Goal: Task Accomplishment & Management: Use online tool/utility

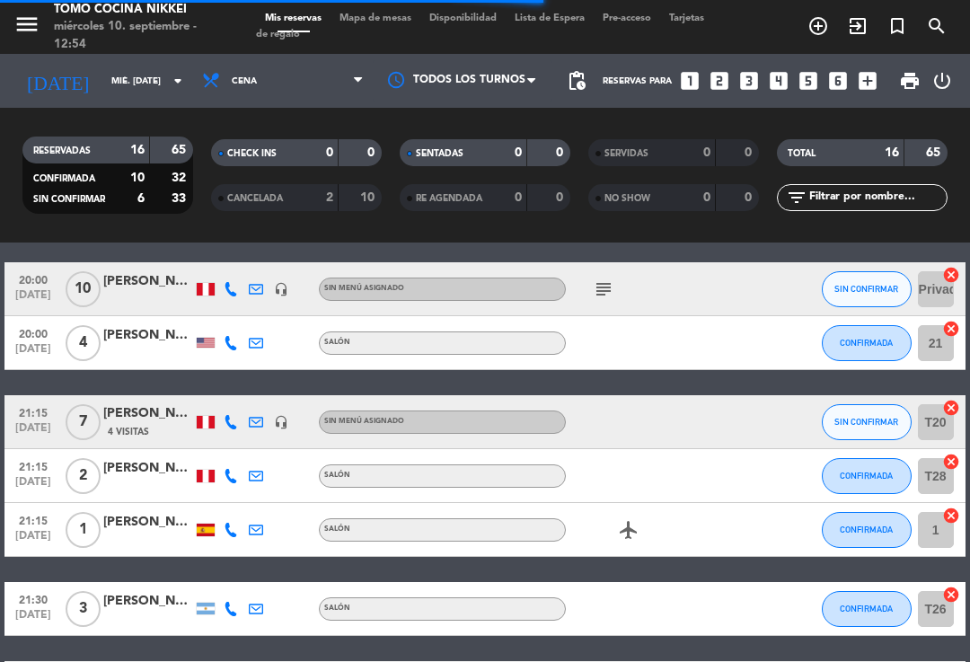
scroll to position [596, 0]
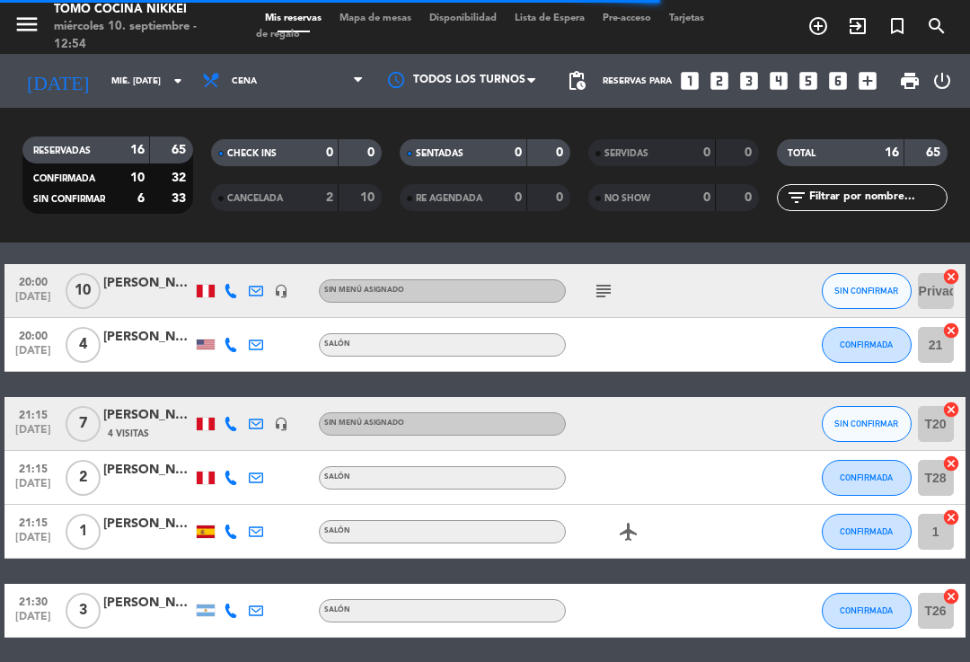
click at [261, 425] on icon at bounding box center [256, 424] width 14 height 14
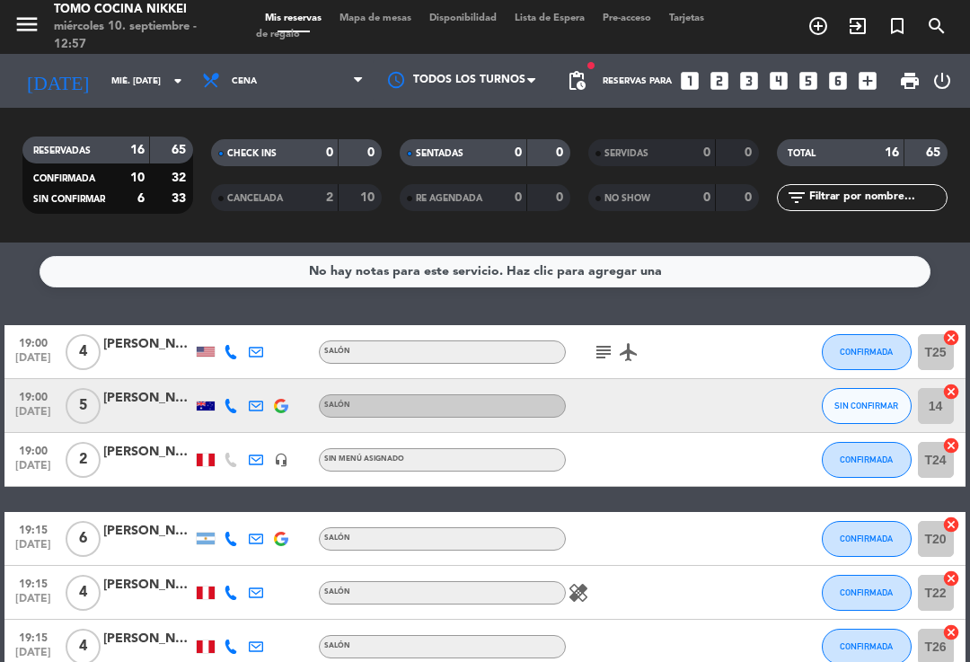
scroll to position [0, 0]
click at [610, 348] on icon "subject" at bounding box center [604, 352] width 22 height 22
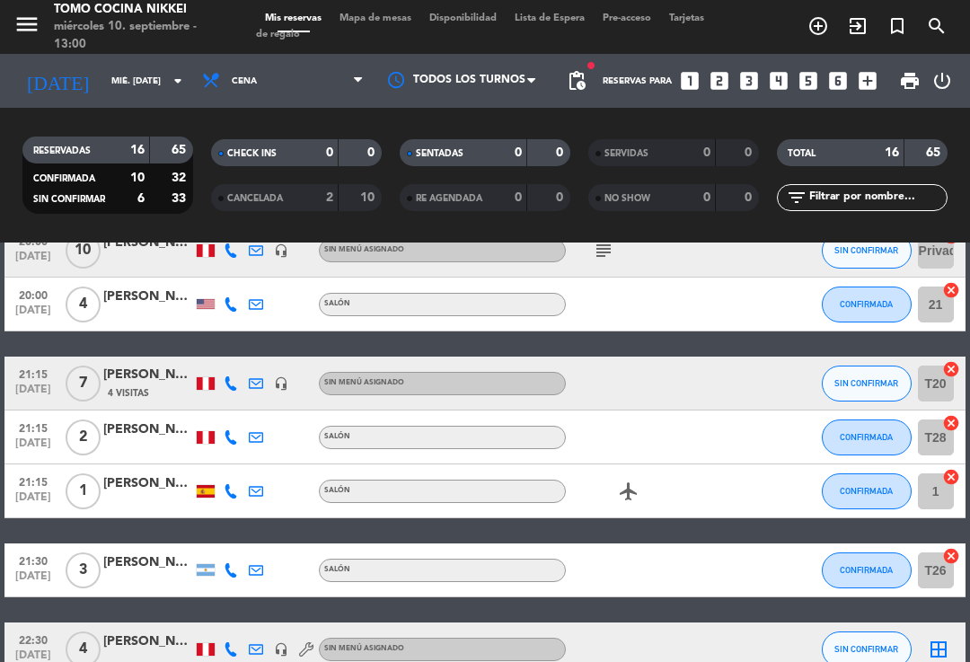
scroll to position [631, 0]
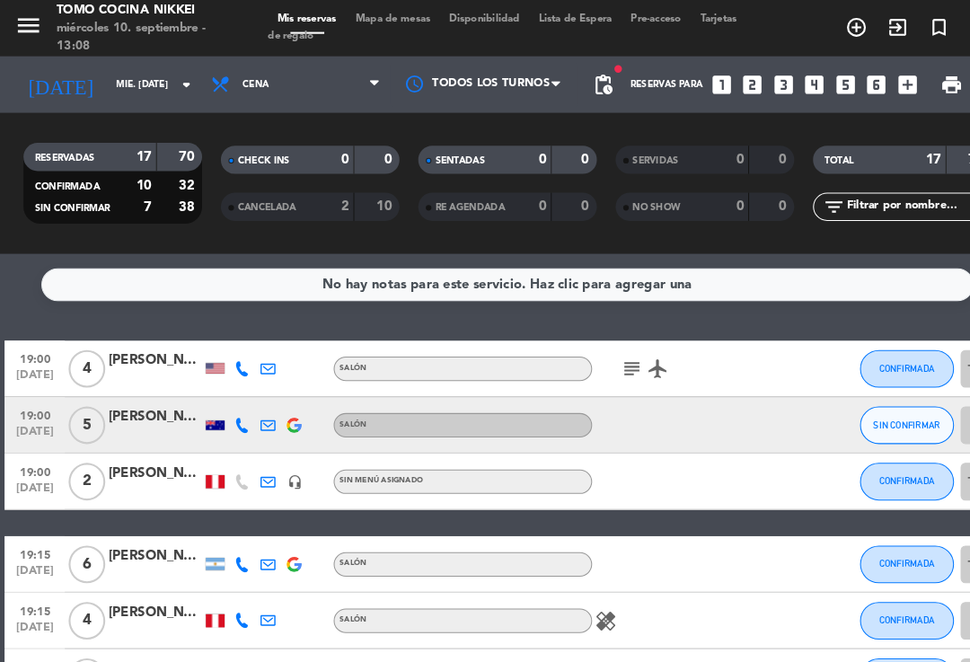
click at [270, 75] on span "Cena" at bounding box center [283, 81] width 180 height 40
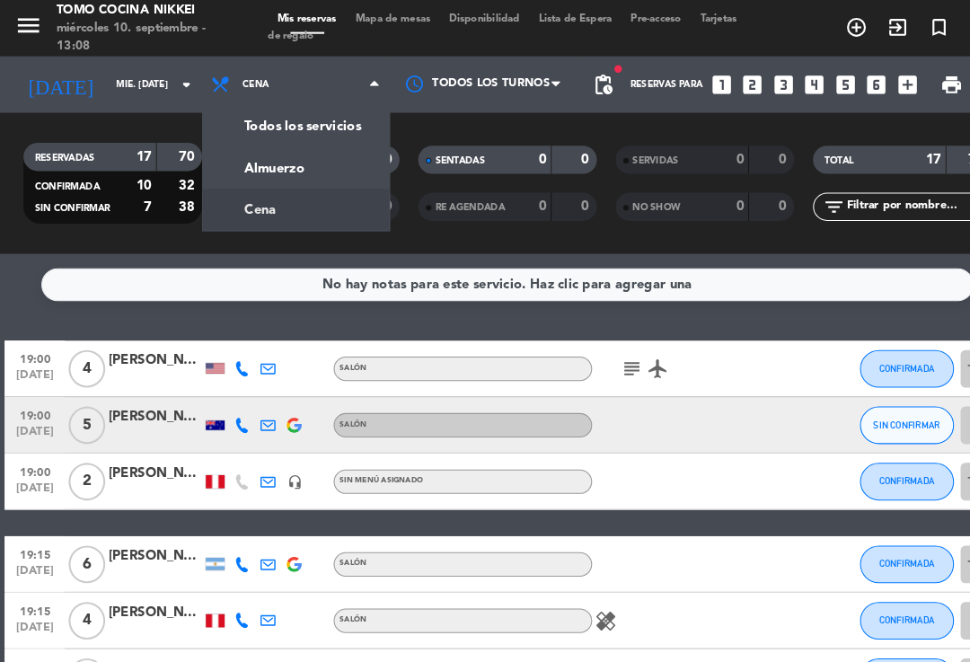
click at [252, 113] on div "menu Tomo Cocina Nikkei miércoles 10. septiembre - 13:08 Mis reservas Mapa de m…" at bounding box center [485, 121] width 970 height 243
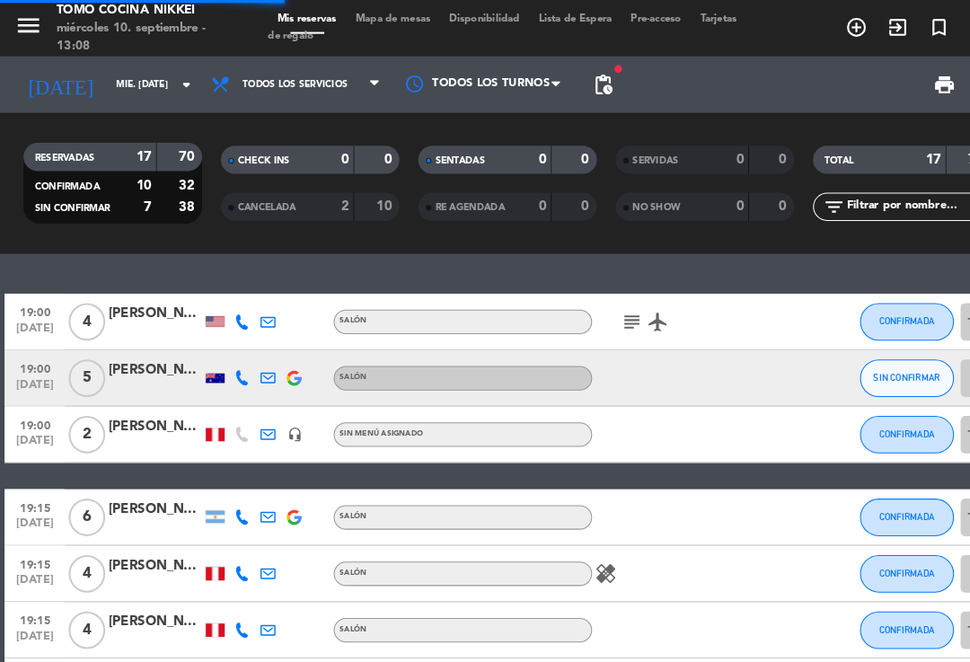
click at [250, 84] on span "Todos los servicios" at bounding box center [282, 81] width 101 height 10
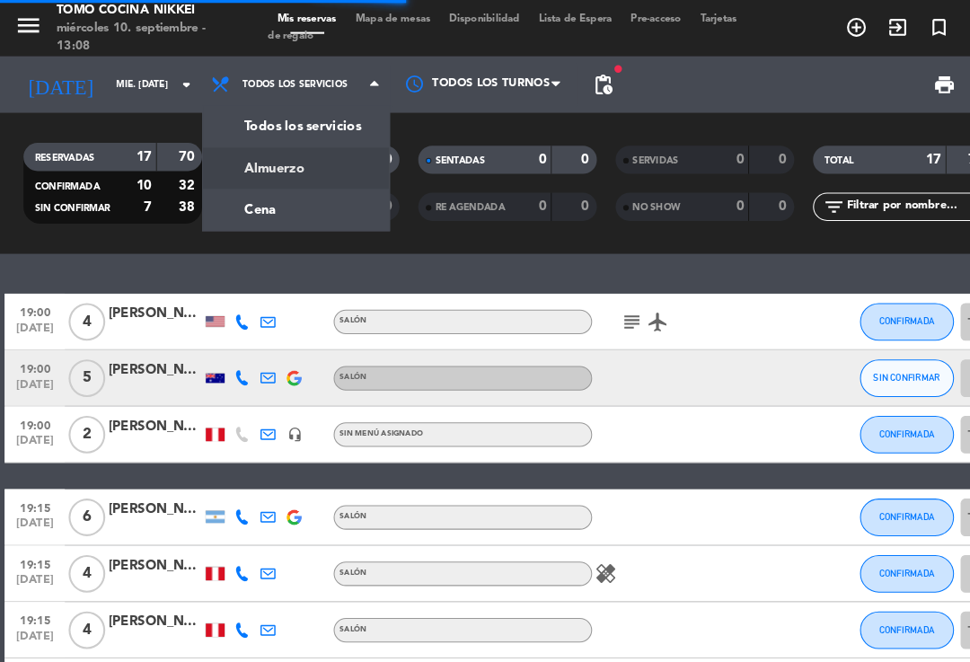
click at [234, 167] on div "menu Tomo Cocina Nikkei miércoles 10. septiembre - 13:08 Mis reservas Mapa de m…" at bounding box center [485, 121] width 970 height 243
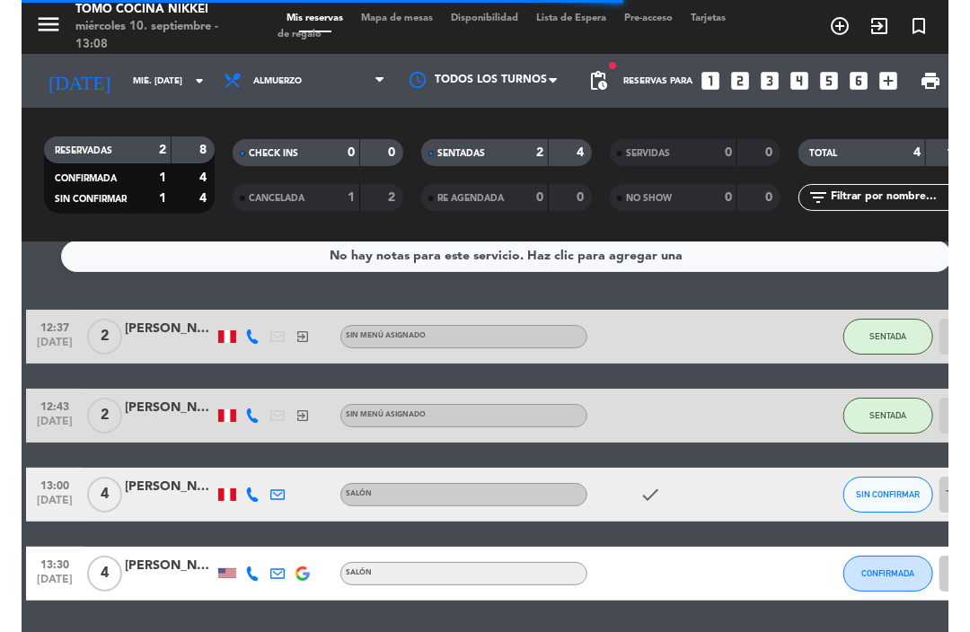
scroll to position [14, 0]
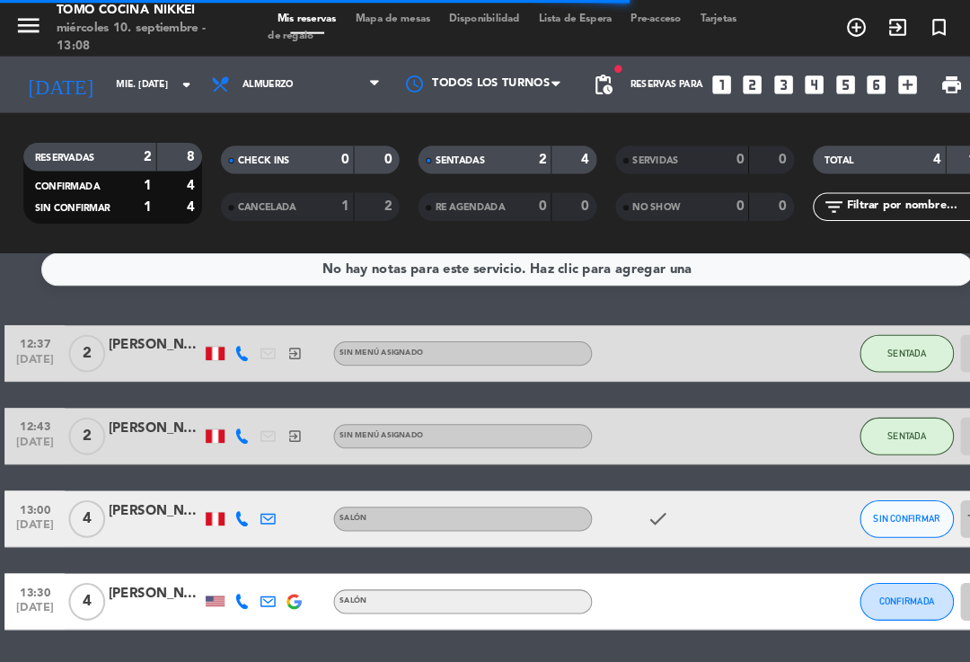
click at [854, 488] on button "SIN CONFIRMAR" at bounding box center [867, 496] width 90 height 36
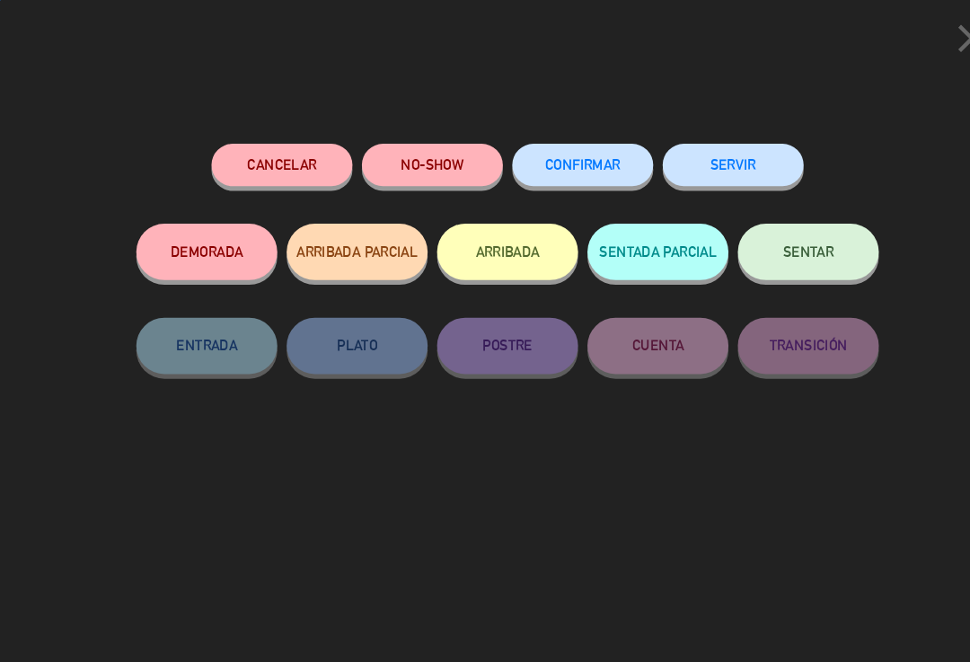
click at [625, 234] on button "SENTADA PARCIAL" at bounding box center [628, 241] width 135 height 54
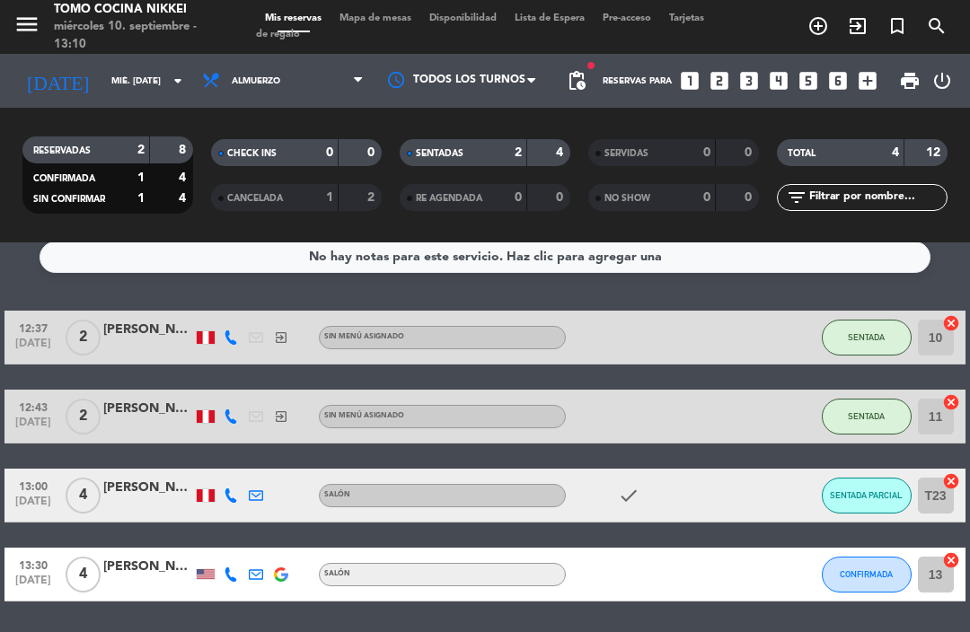
scroll to position [0, 0]
click at [374, 23] on span "Mapa de mesas" at bounding box center [376, 18] width 90 height 10
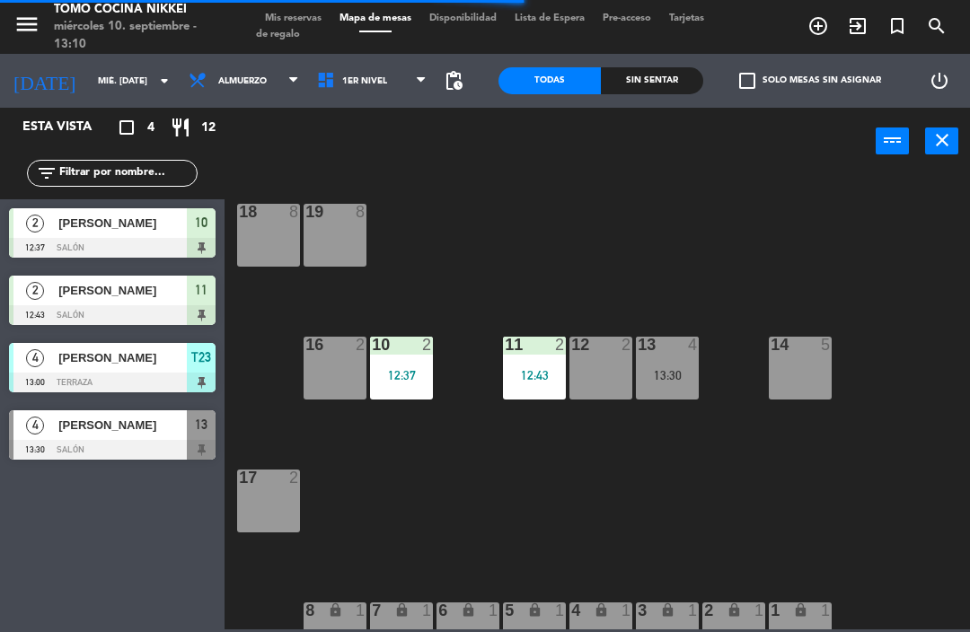
click at [402, 384] on div "10 2 12:37" at bounding box center [401, 368] width 63 height 63
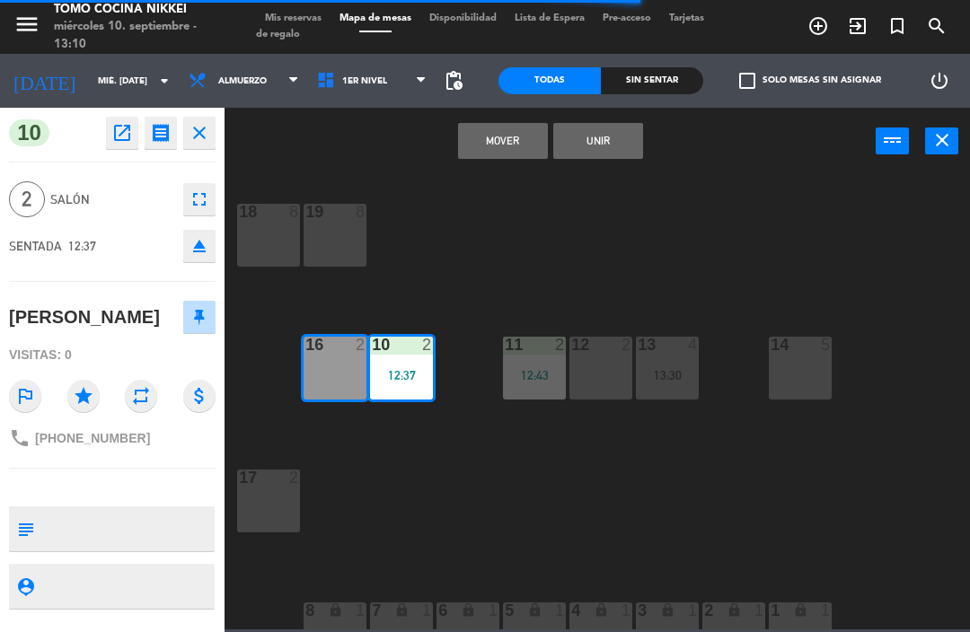
click at [499, 146] on button "Mover" at bounding box center [503, 141] width 90 height 36
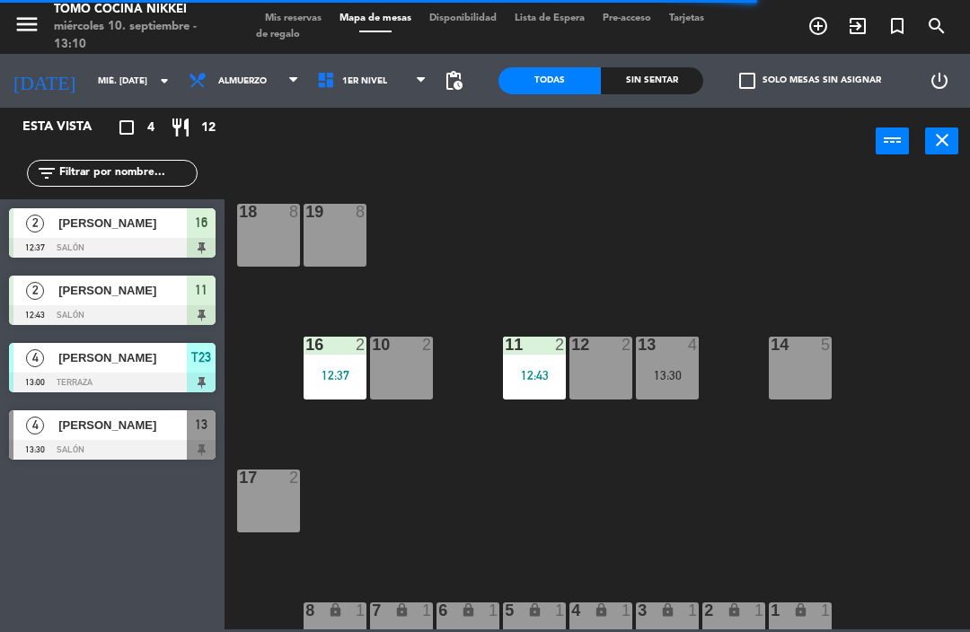
click at [561, 370] on div "12:43" at bounding box center [534, 375] width 63 height 13
click at [478, 455] on div "18 8 19 8 16 2 12:37 10 2 11 2 12:43 12 2 13 4 13:30 14 5 17 2 7 lock 1 8 lock …" at bounding box center [602, 400] width 736 height 457
click at [489, 386] on div "18 8 19 8 16 2 12:37 10 2 11 2 12:43 12 2 13 4 13:30 14 5 17 2 7 lock 1 8 lock …" at bounding box center [602, 400] width 736 height 457
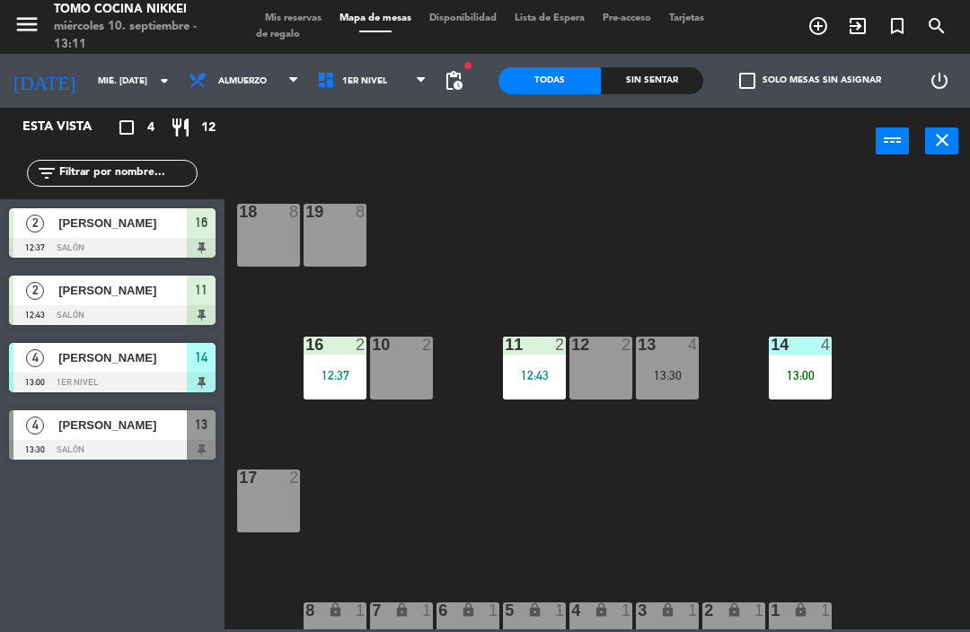
click at [806, 379] on div "13:00" at bounding box center [800, 375] width 63 height 13
click at [618, 481] on div "18 8 19 8 16 2 12:37 10 2 11 2 12:43 12 2 13 4 13:30 14 4 13:00 17 2 7 lock 1 8…" at bounding box center [602, 400] width 736 height 457
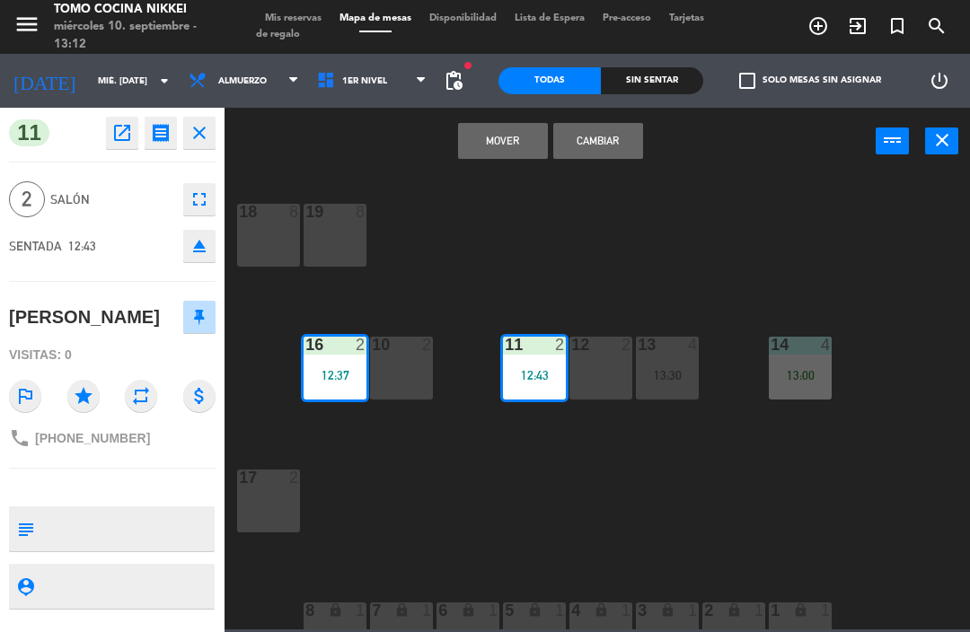
click at [617, 133] on button "Cambiar" at bounding box center [598, 141] width 90 height 36
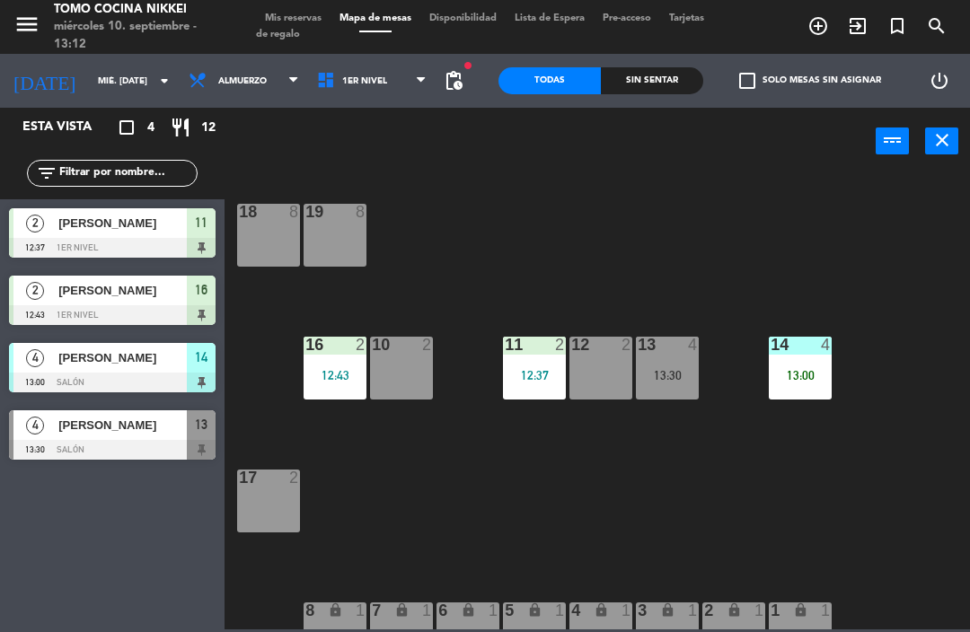
click at [339, 362] on div "16 2 12:43" at bounding box center [335, 368] width 63 height 63
click at [744, 225] on div "18 8 19 8 16 2 12:43 10 2 11 2 12:37 12 2 13 4 13:30 14 4 13:00 17 2 7 lock 1 8…" at bounding box center [602, 400] width 736 height 457
click at [342, 369] on div "12:43" at bounding box center [335, 375] width 63 height 13
click at [538, 500] on div "18 8 19 8 16 2 12:43 10 2 11 2 12:37 12 2 13 4 13:30 14 4 13:00 17 2 7 lock 1 8…" at bounding box center [602, 400] width 736 height 457
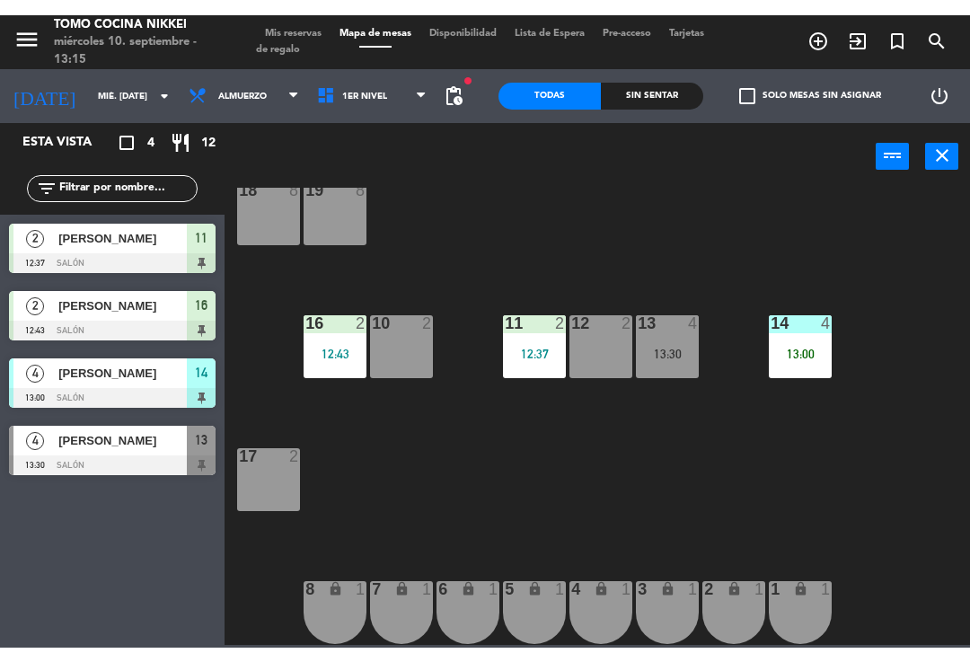
scroll to position [37, 0]
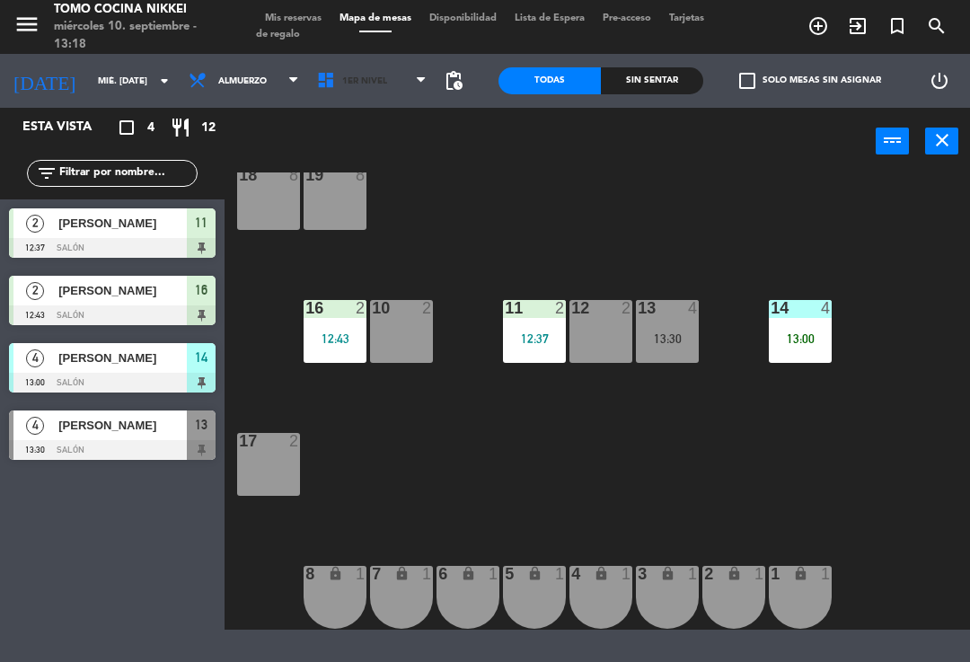
click at [408, 76] on span "1er Nivel" at bounding box center [372, 81] width 128 height 40
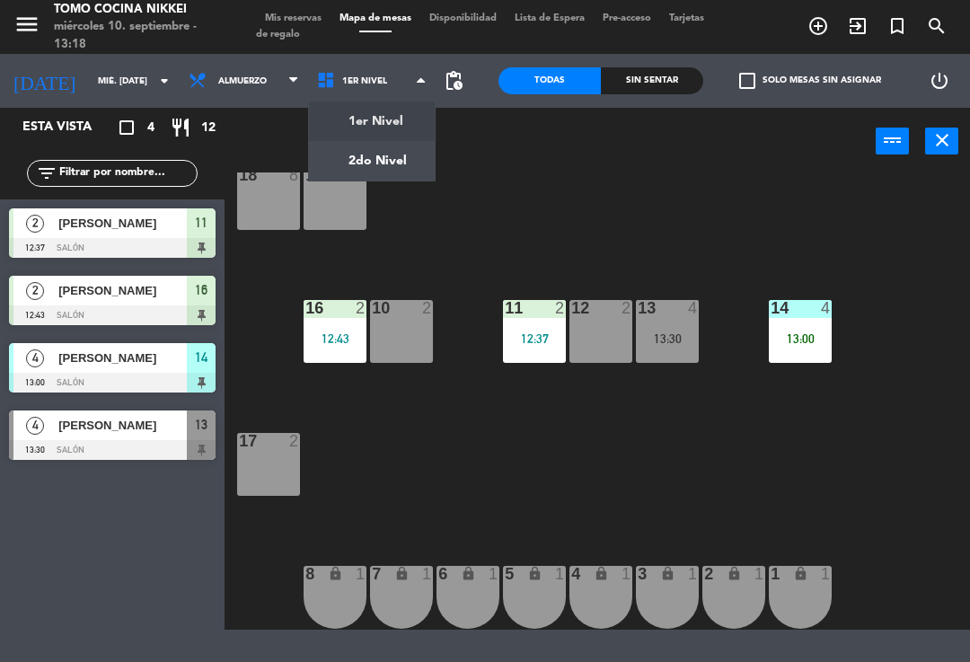
click at [416, 152] on ng-component "menu Tomo Cocina Nikkei miércoles 10. septiembre - 13:18 Mis reservas Mapa de m…" at bounding box center [485, 315] width 970 height 630
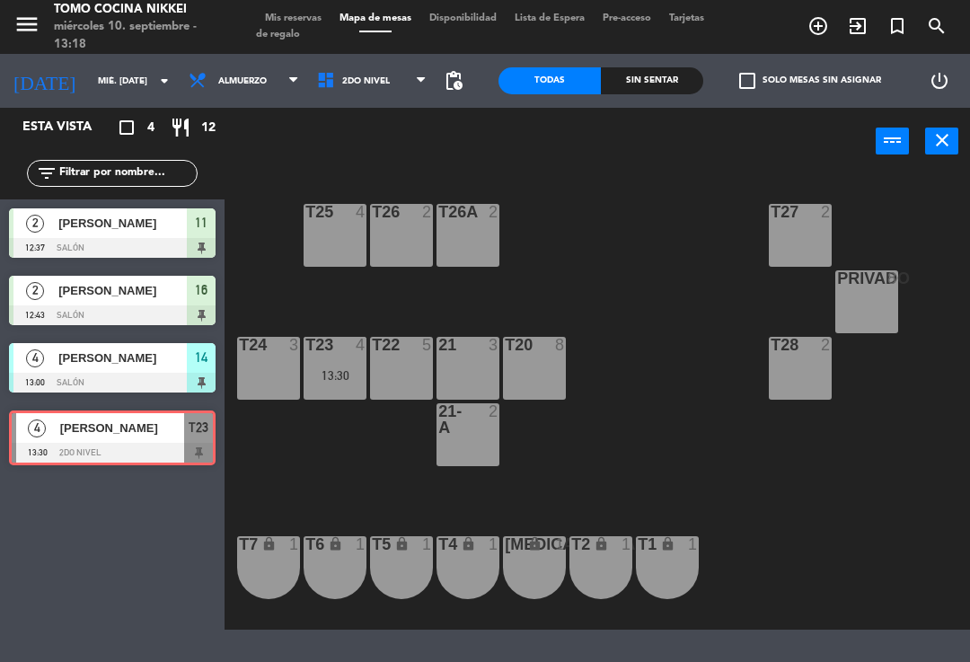
click at [637, 329] on div "T27 2 T25 4 T26A 2 T26 2 Privado 8 T24 3 T23 4 13:30 T22 5 21 3 T20 8 T28 2 21-…" at bounding box center [602, 400] width 736 height 457
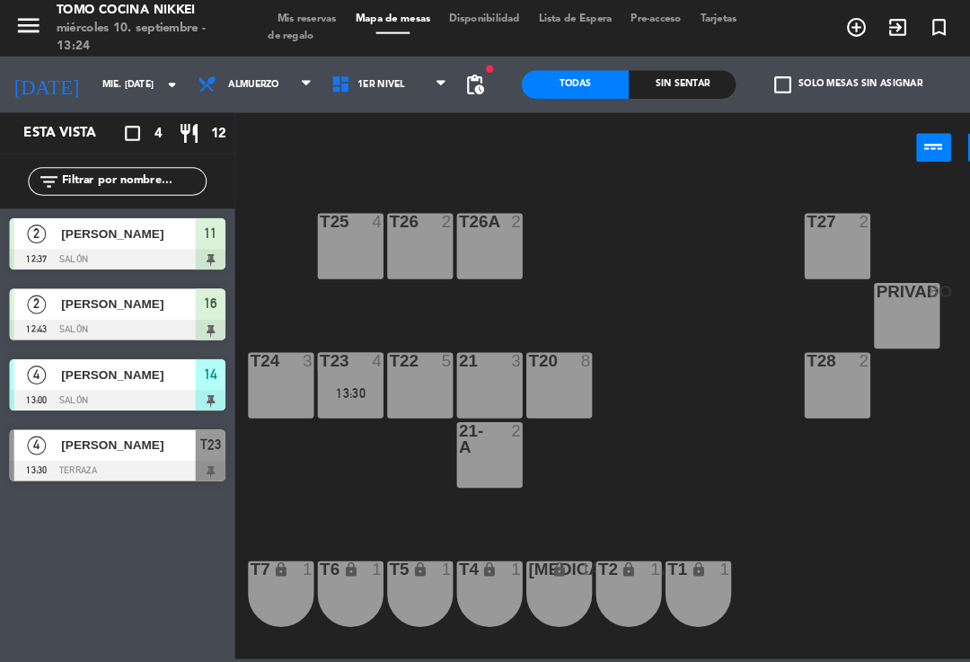
click at [370, 99] on span "1er Nivel" at bounding box center [372, 81] width 128 height 40
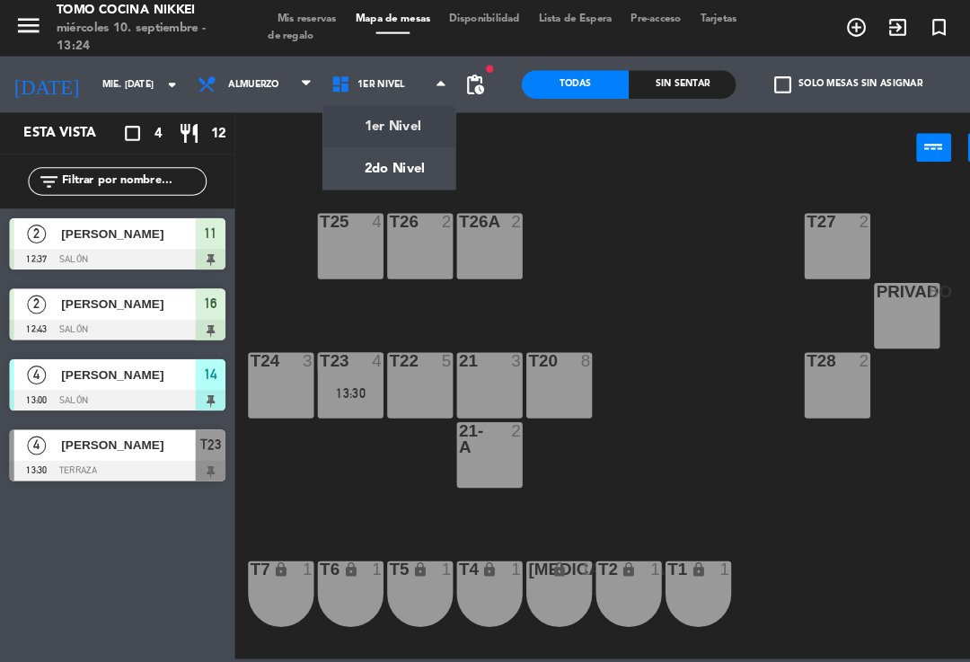
click at [387, 96] on span "1er Nivel" at bounding box center [372, 81] width 128 height 40
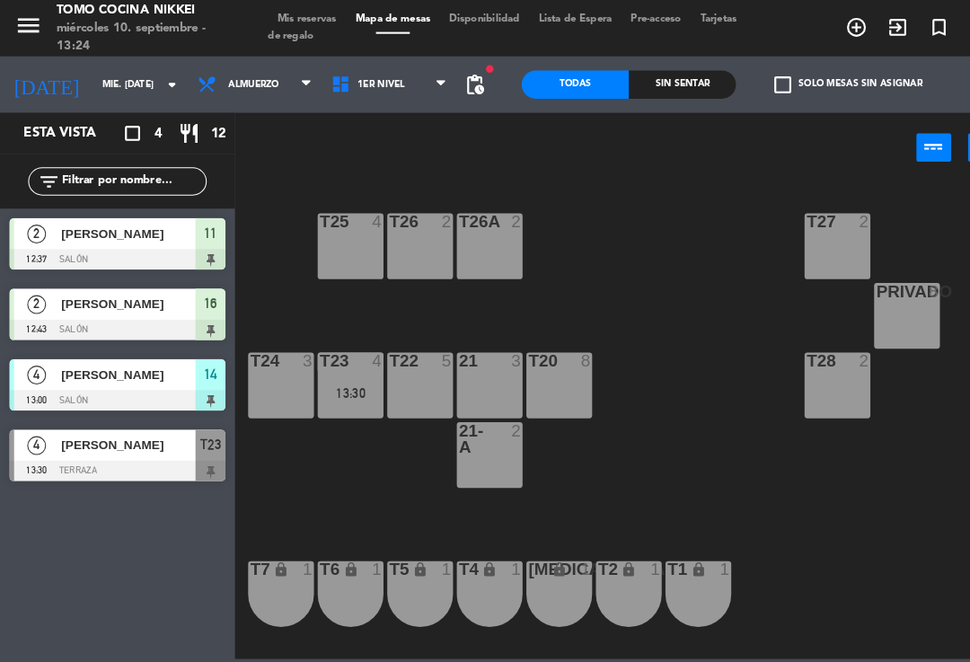
click at [402, 116] on div "power_input close" at bounding box center [550, 142] width 651 height 68
click at [395, 130] on div "power_input close" at bounding box center [550, 142] width 651 height 68
click at [406, 70] on span "1er Nivel" at bounding box center [372, 81] width 128 height 40
click at [398, 126] on ng-component "menu Tomo Cocina Nikkei miércoles 10. septiembre - 13:24 Mis reservas Mapa de m…" at bounding box center [485, 315] width 970 height 630
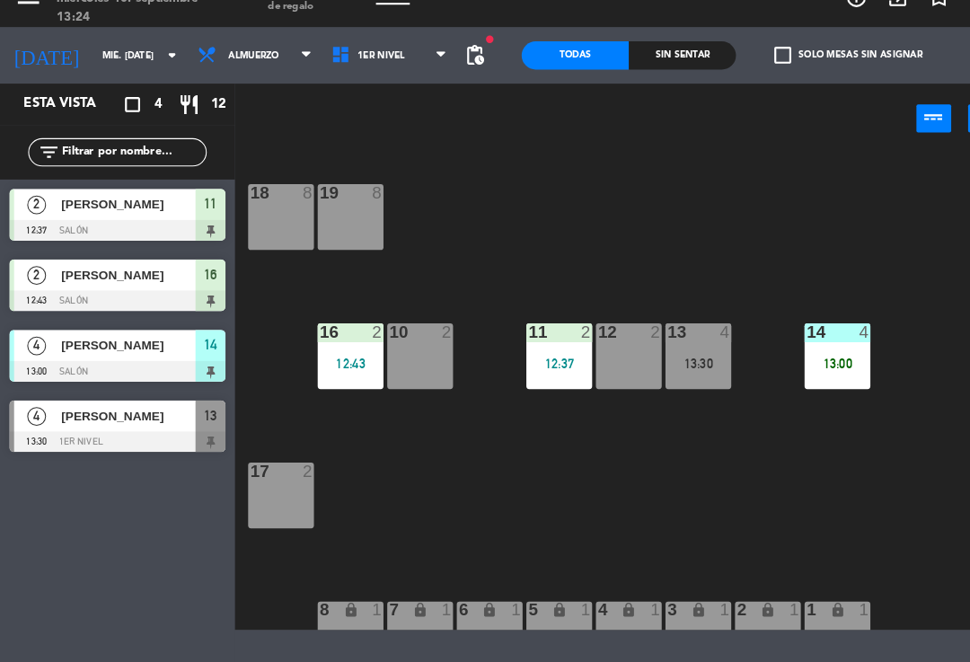
click at [660, 369] on div "13:30" at bounding box center [667, 375] width 63 height 13
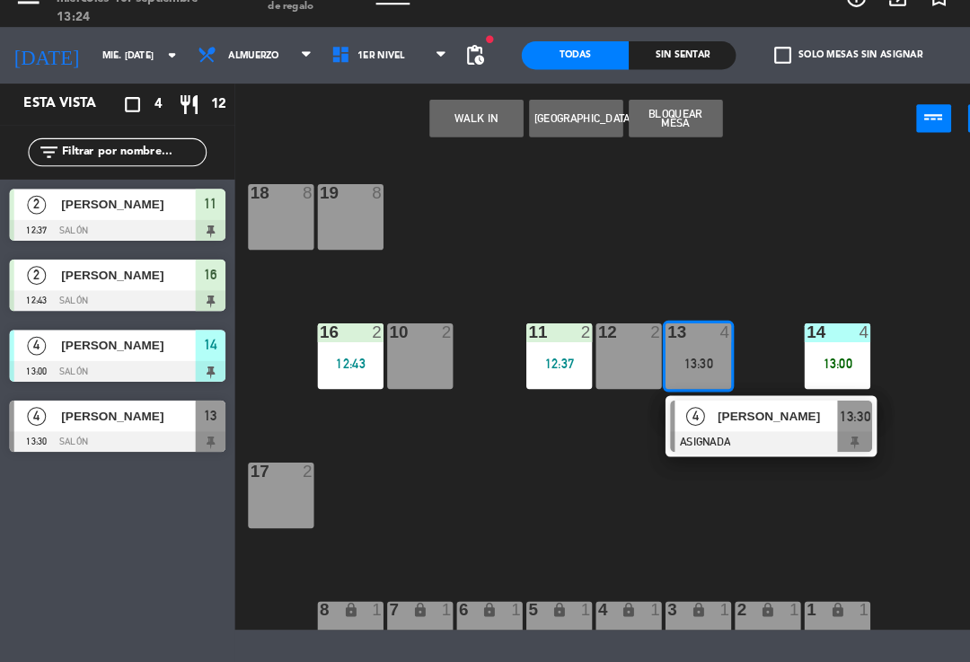
click at [674, 440] on div at bounding box center [736, 450] width 193 height 20
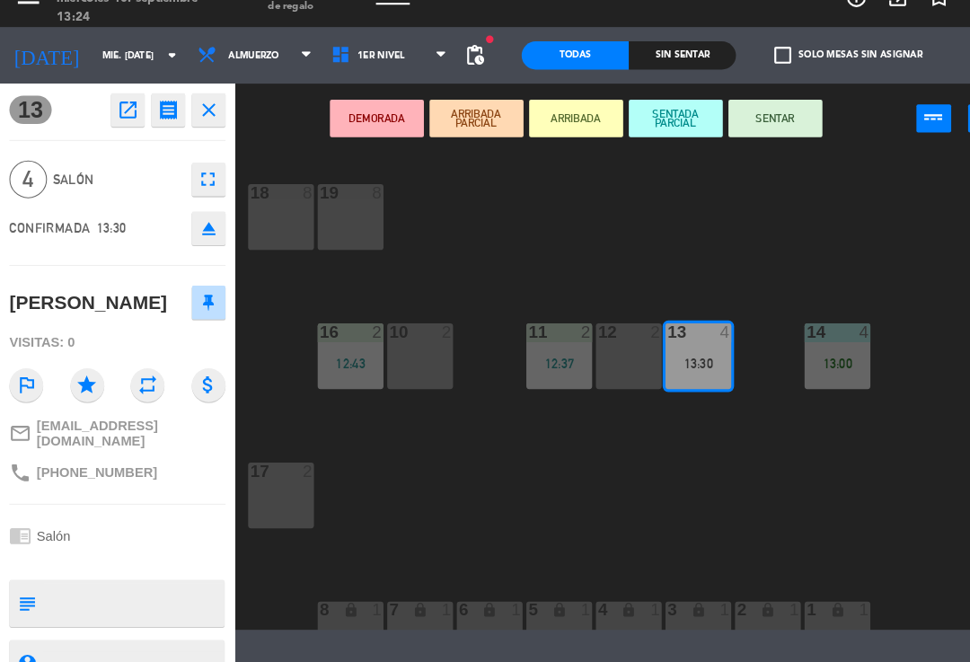
click at [653, 123] on button "SENTADA PARCIAL" at bounding box center [646, 141] width 90 height 36
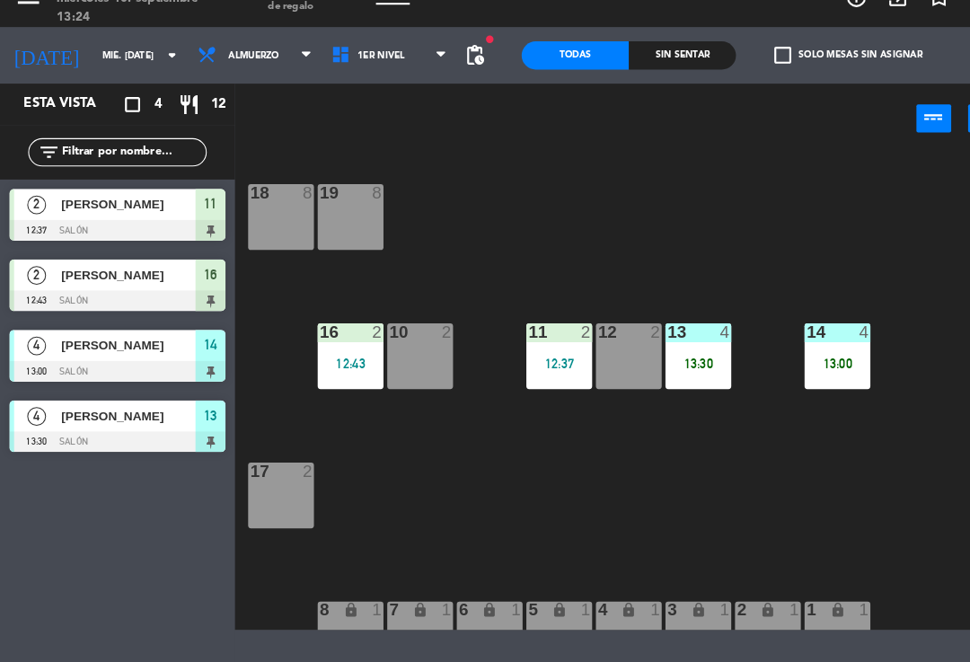
click at [711, 257] on div "18 8 19 8 16 2 12:43 10 2 11 2 12:37 12 2 13 4 13:30 14 4 13:00 17 2 7 lock 1 8…" at bounding box center [602, 400] width 736 height 457
click at [402, 139] on div "power_input close" at bounding box center [550, 142] width 651 height 68
click at [405, 61] on span "1er Nivel" at bounding box center [372, 81] width 128 height 40
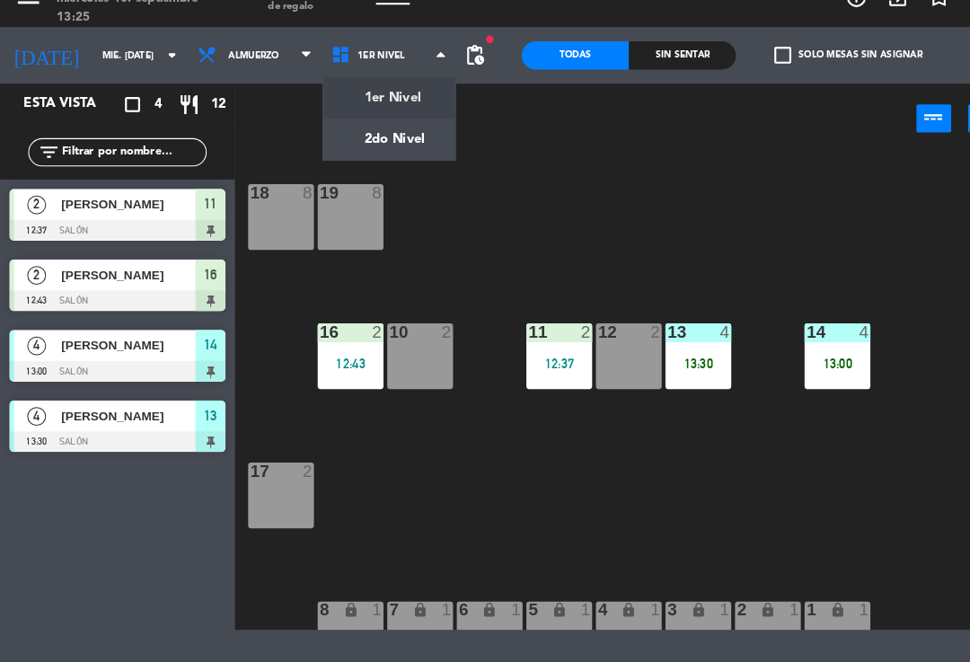
click at [372, 146] on ng-component "menu Tomo Cocina Nikkei miércoles 10. septiembre - 13:25 Mis reservas Mapa de m…" at bounding box center [485, 315] width 970 height 630
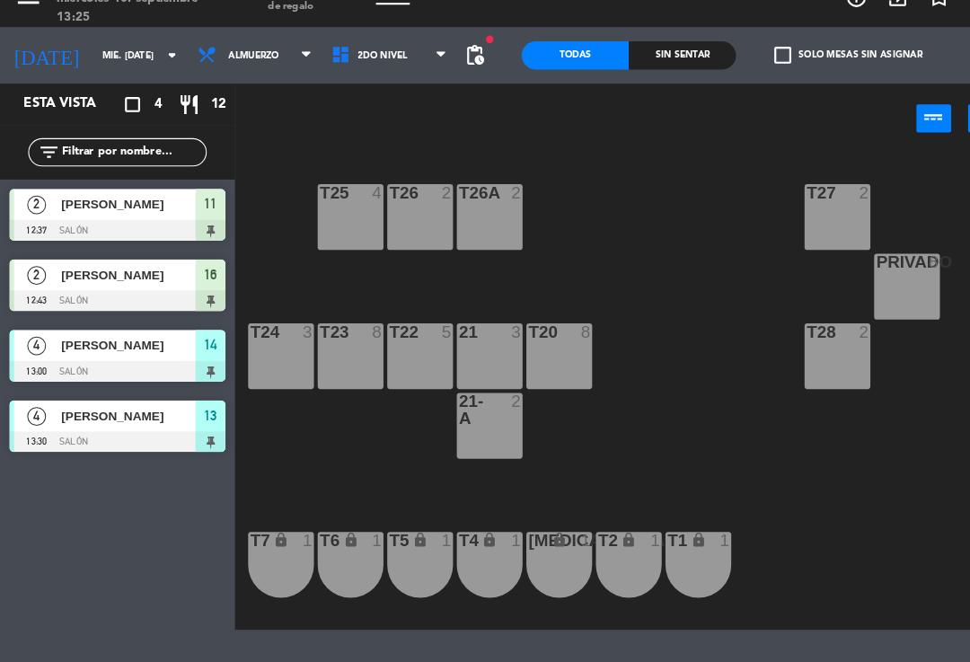
click at [473, 360] on div "21 3" at bounding box center [468, 368] width 63 height 63
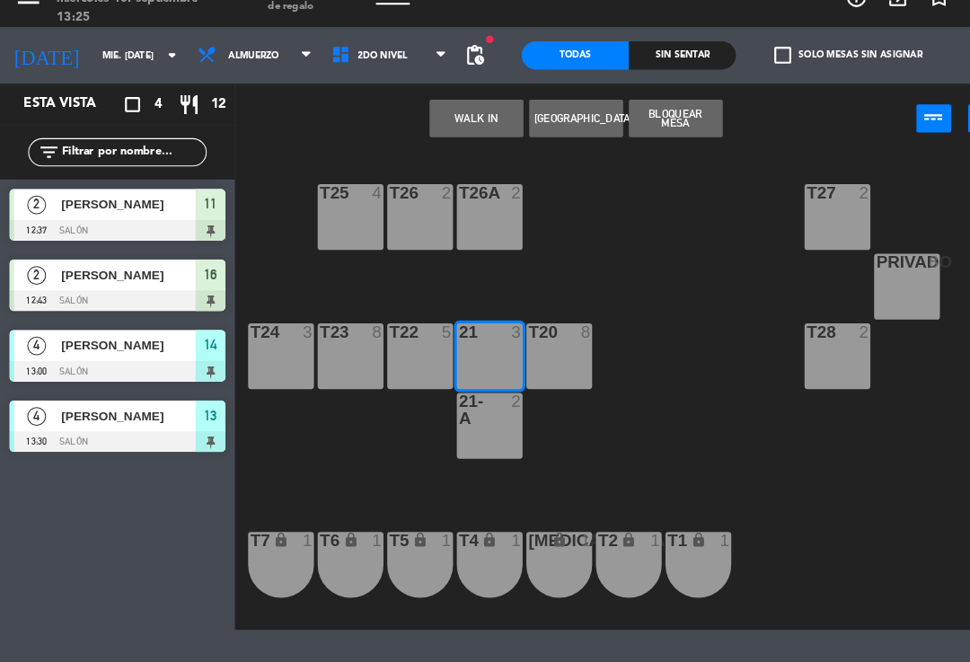
click at [453, 123] on button "WALK IN" at bounding box center [456, 141] width 90 height 36
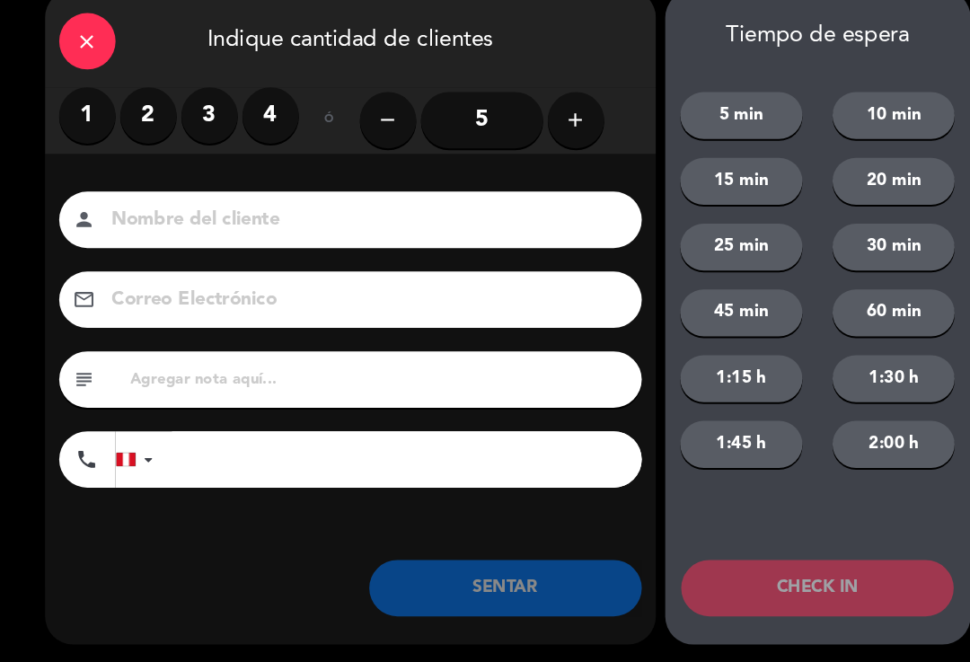
click at [85, 60] on div "close" at bounding box center [84, 67] width 54 height 54
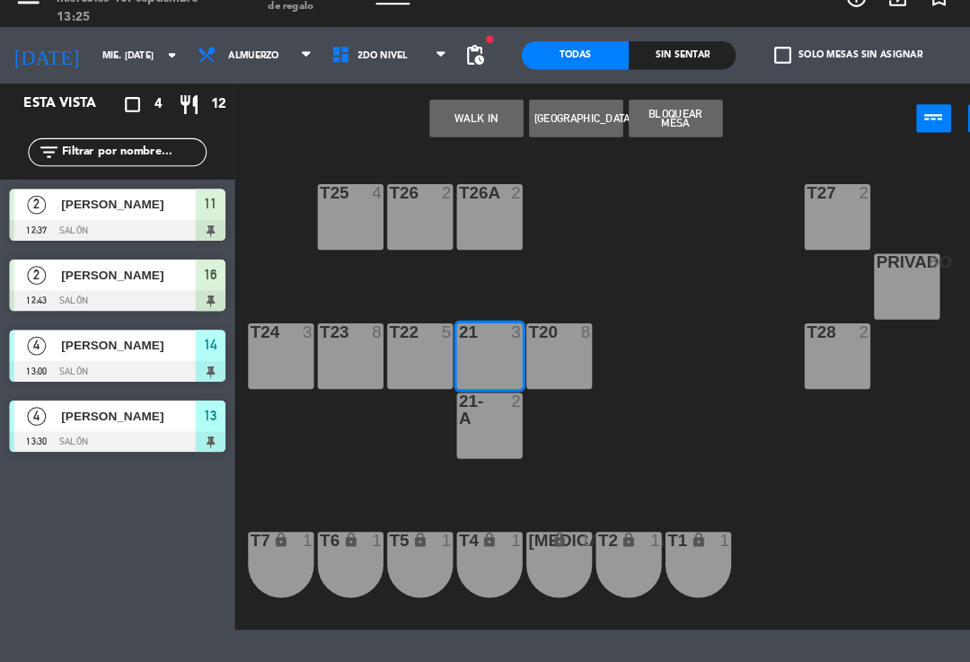
click at [359, 362] on div "T23 8" at bounding box center [335, 368] width 63 height 63
click at [495, 274] on div "T27 2 T25 4 T26A 2 T26 2 Privado 8 T24 3 T23 8 T22 5 21 3 T20 8 T28 2 21-A 2 T7…" at bounding box center [602, 400] width 736 height 457
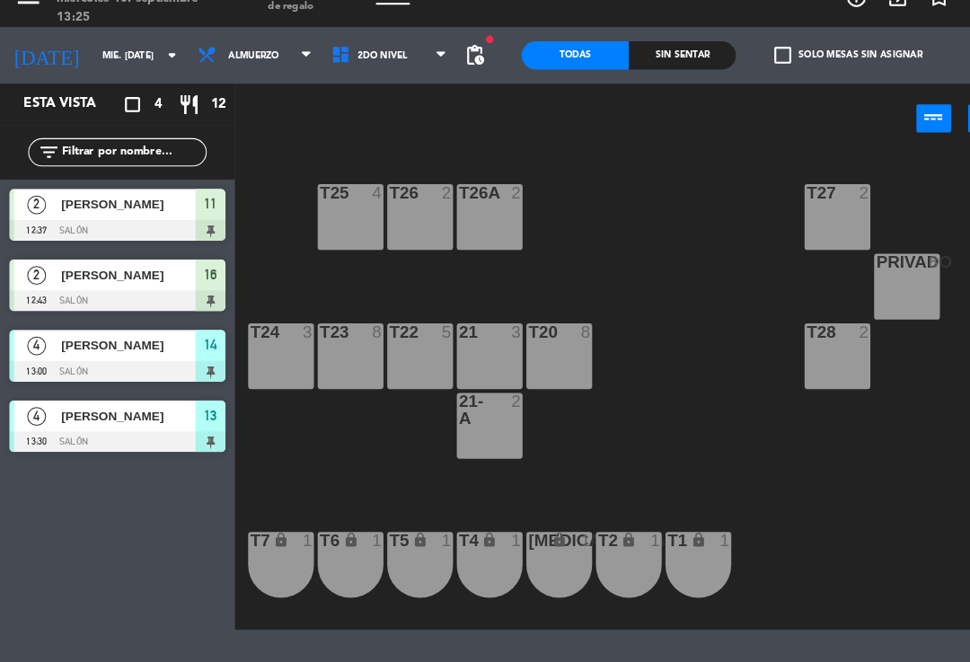
click at [345, 337] on div "T23 8" at bounding box center [335, 368] width 63 height 63
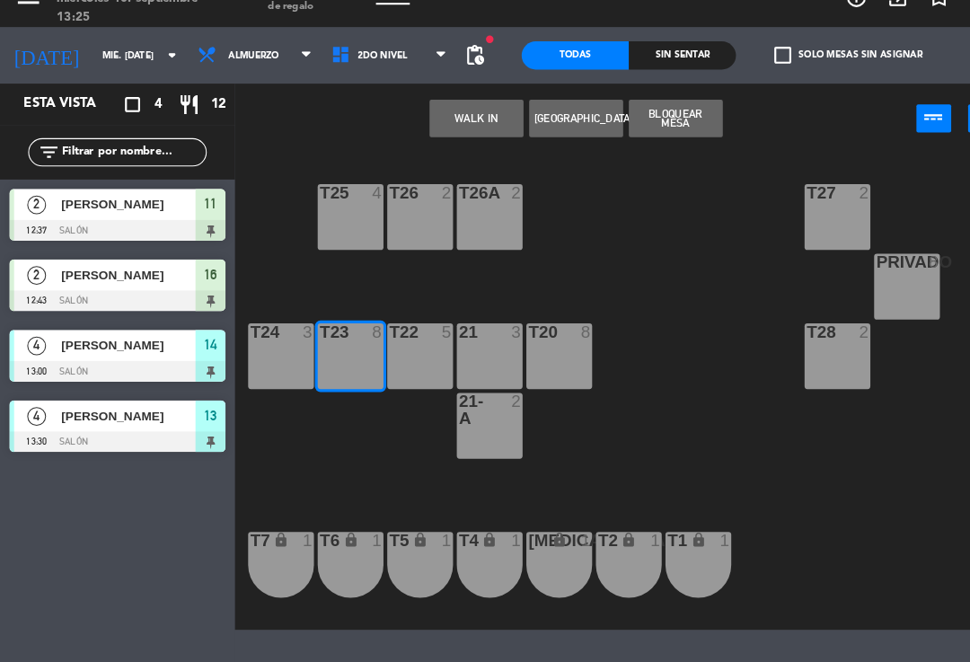
click at [459, 123] on button "WALK IN" at bounding box center [456, 141] width 90 height 36
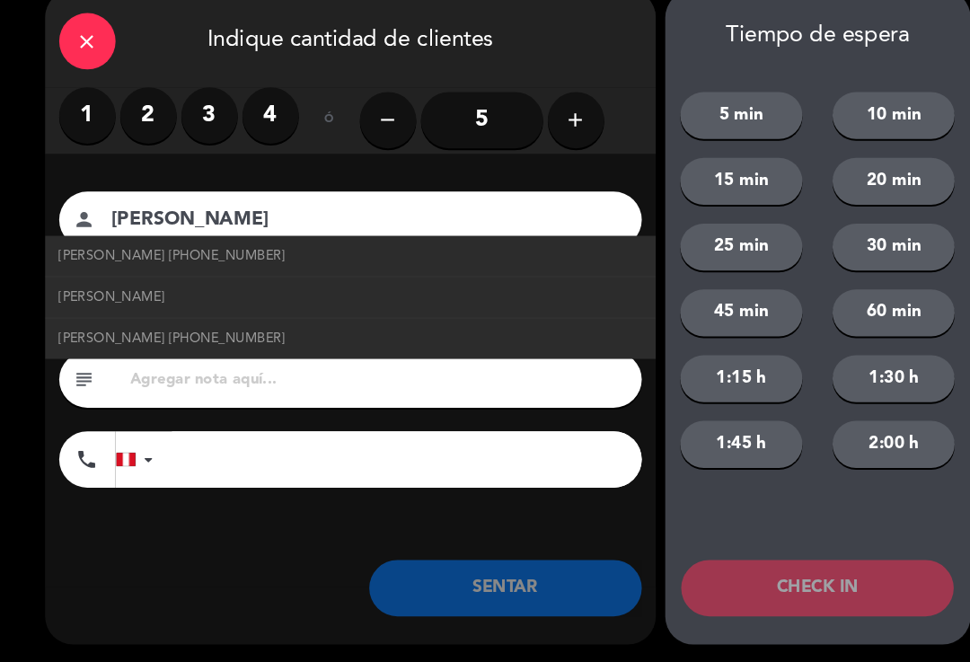
type input "[PERSON_NAME]"
click at [179, 115] on label "3" at bounding box center [200, 138] width 54 height 54
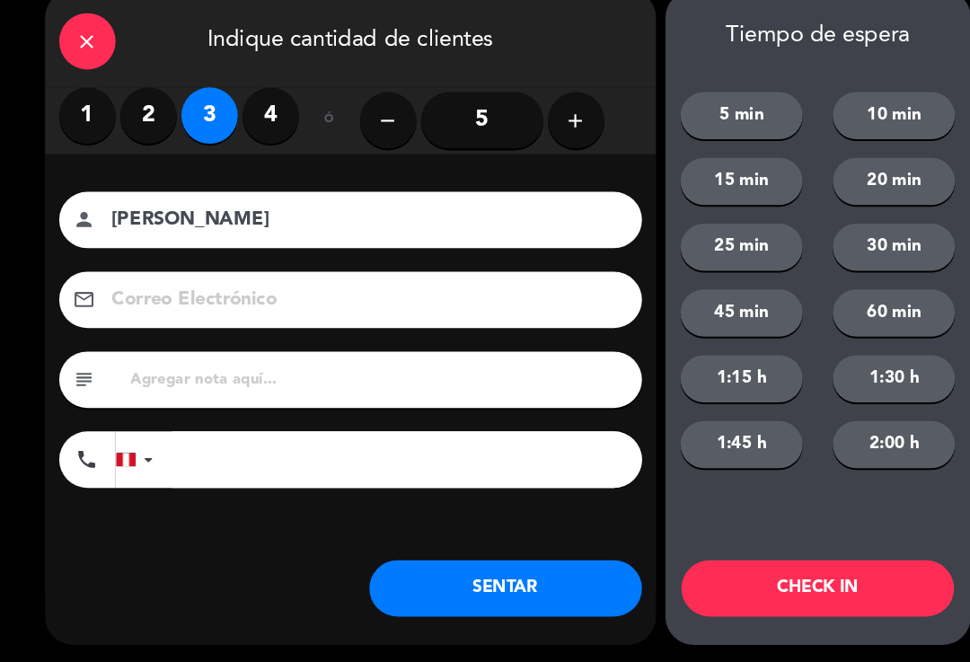
click at [44, 175] on div "Nombre del cliente person [PERSON_NAME] Correo Electrónico email subject phone …" at bounding box center [335, 382] width 584 height 414
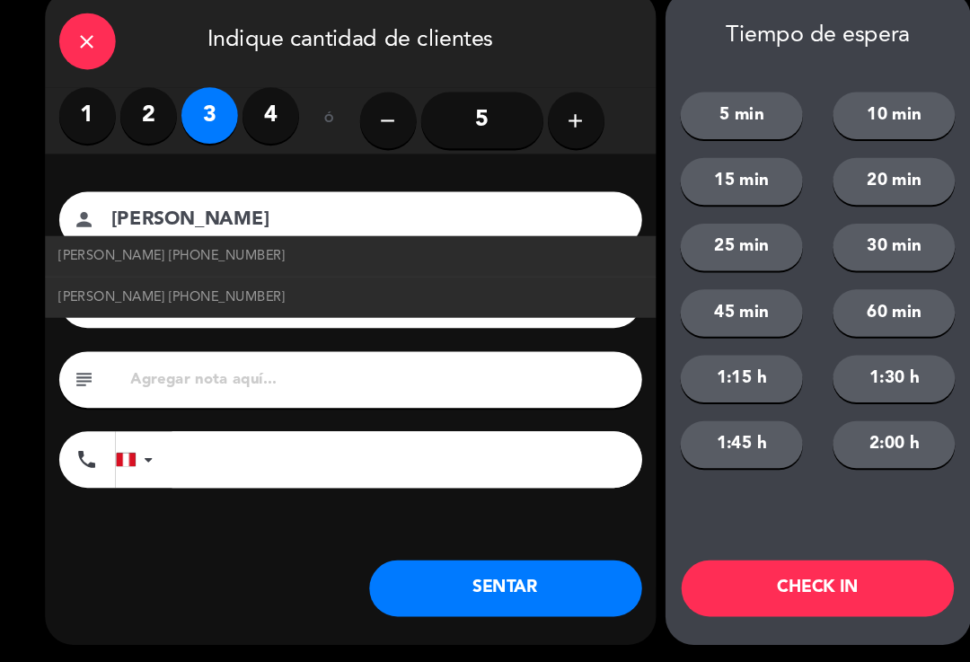
click at [499, 223] on input "[PERSON_NAME]" at bounding box center [347, 238] width 485 height 31
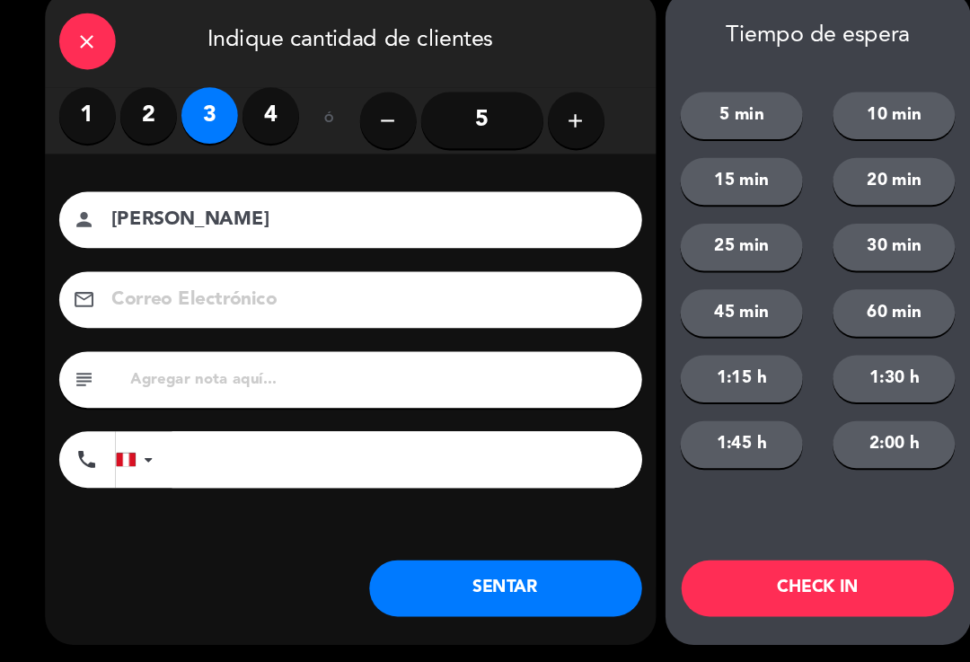
click at [507, 228] on input "[PERSON_NAME]" at bounding box center [347, 238] width 485 height 31
click at [728, 127] on button "5 min" at bounding box center [708, 138] width 117 height 45
click at [806, 563] on button "CHECK IN" at bounding box center [781, 590] width 260 height 54
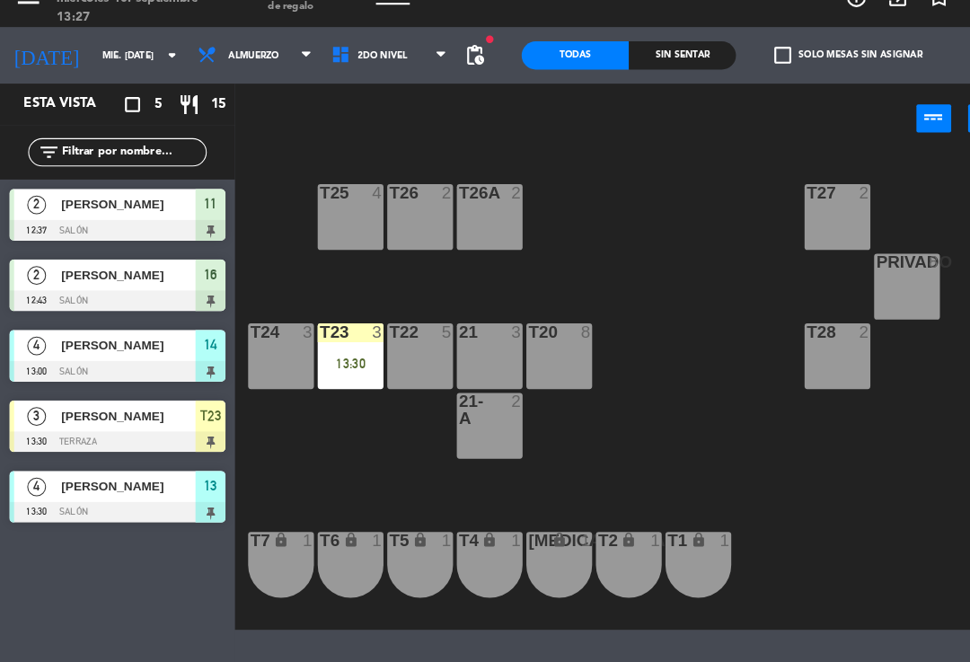
click at [821, 402] on div "T27 2 T25 4 T26A 2 T26 2 Privado 8 T24 3 T23 3 13:30 T22 5 21 3 T20 8 T28 2 21-…" at bounding box center [602, 400] width 736 height 457
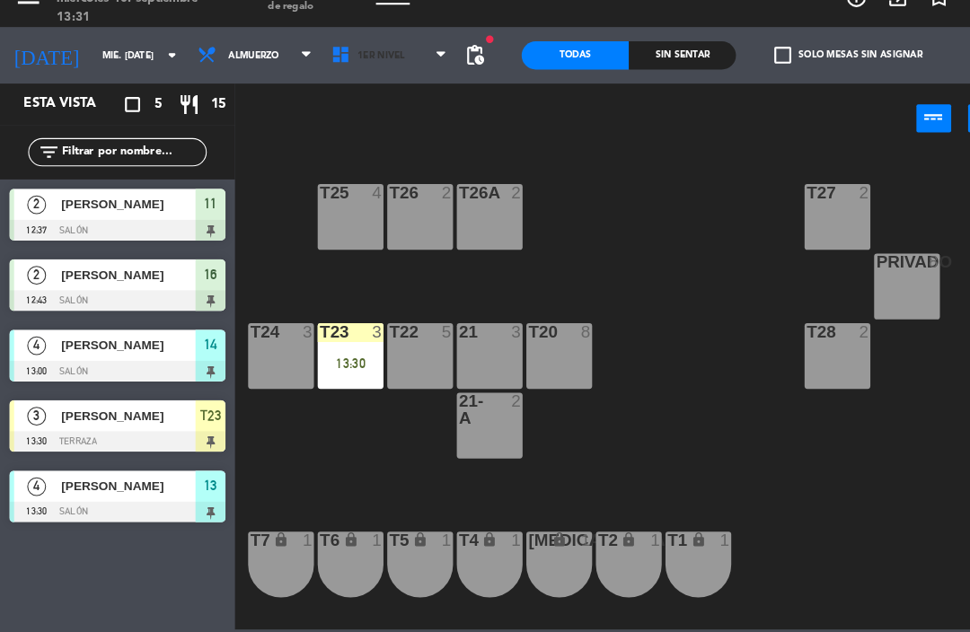
click at [402, 61] on span "1er Nivel" at bounding box center [372, 81] width 128 height 40
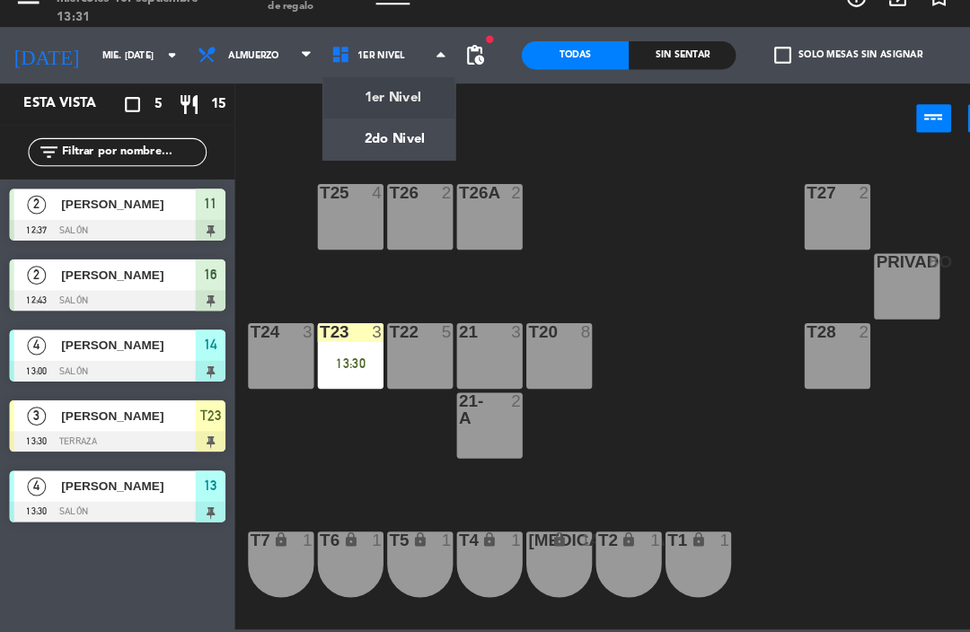
click at [409, 100] on ng-component "menu Tomo Cocina Nikkei miércoles 10. septiembre - 13:31 Mis reservas Mapa de m…" at bounding box center [485, 315] width 970 height 630
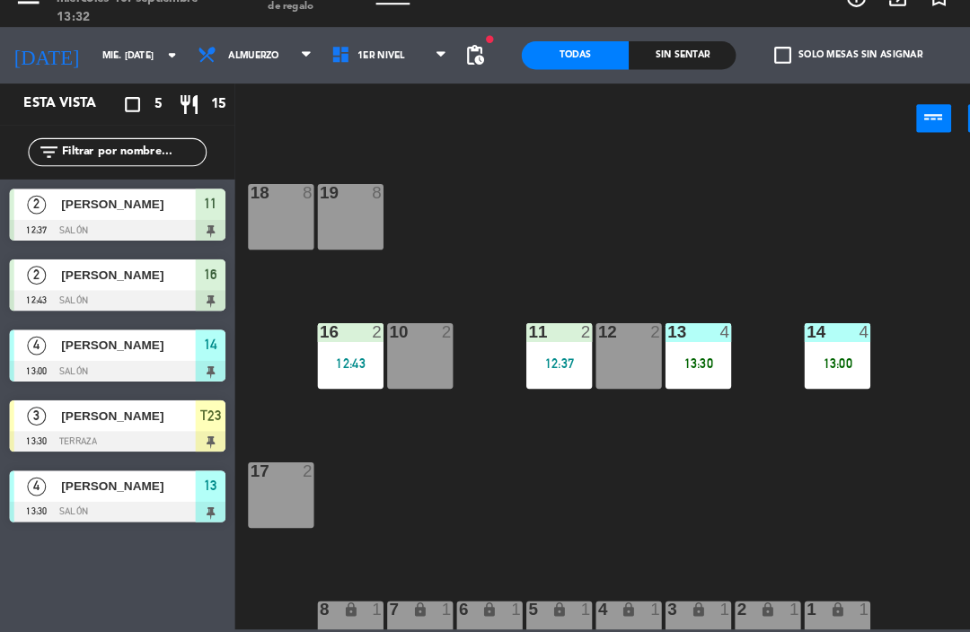
click at [764, 337] on div "14" at bounding box center [770, 345] width 30 height 16
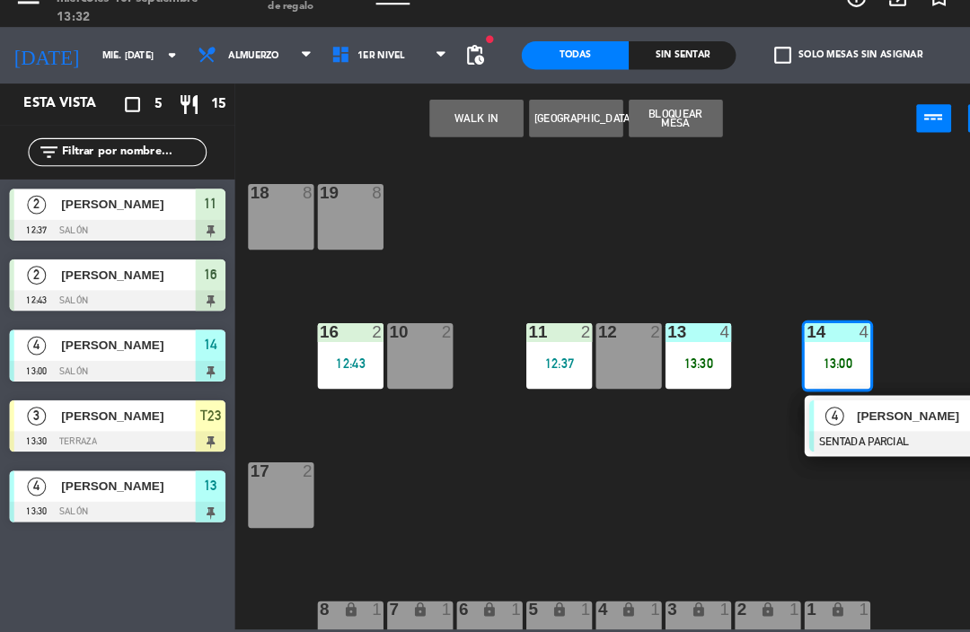
click at [803, 337] on div "14 4 13:00" at bounding box center [800, 368] width 63 height 63
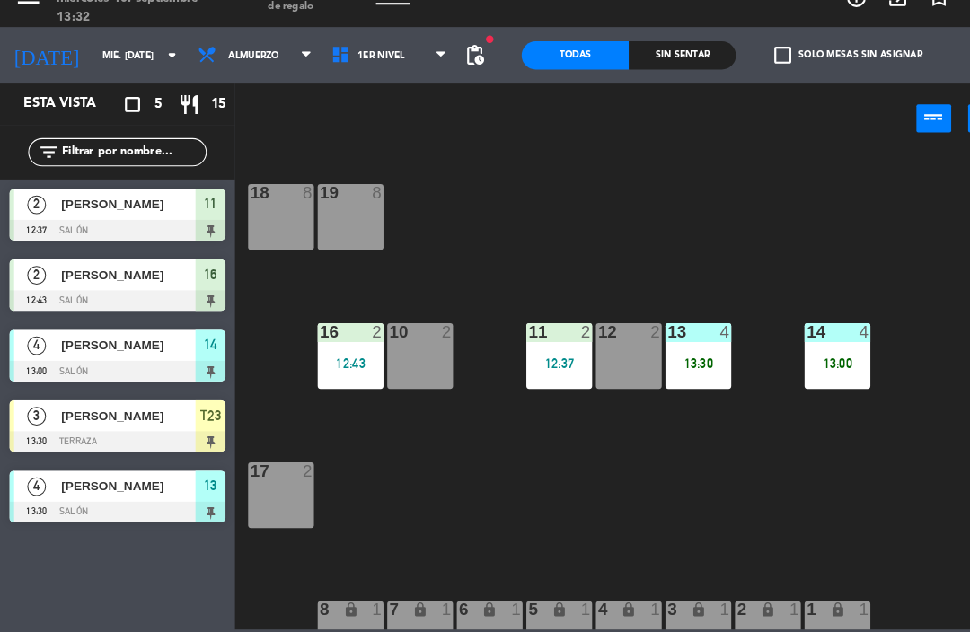
click at [832, 423] on div "18 8 19 8 16 2 12:43 10 2 11 2 12:37 12 2 13 4 13:30 14 4 13:00 17 2 7 lock 1 8…" at bounding box center [602, 400] width 736 height 457
click at [803, 369] on div "13:00" at bounding box center [800, 375] width 63 height 13
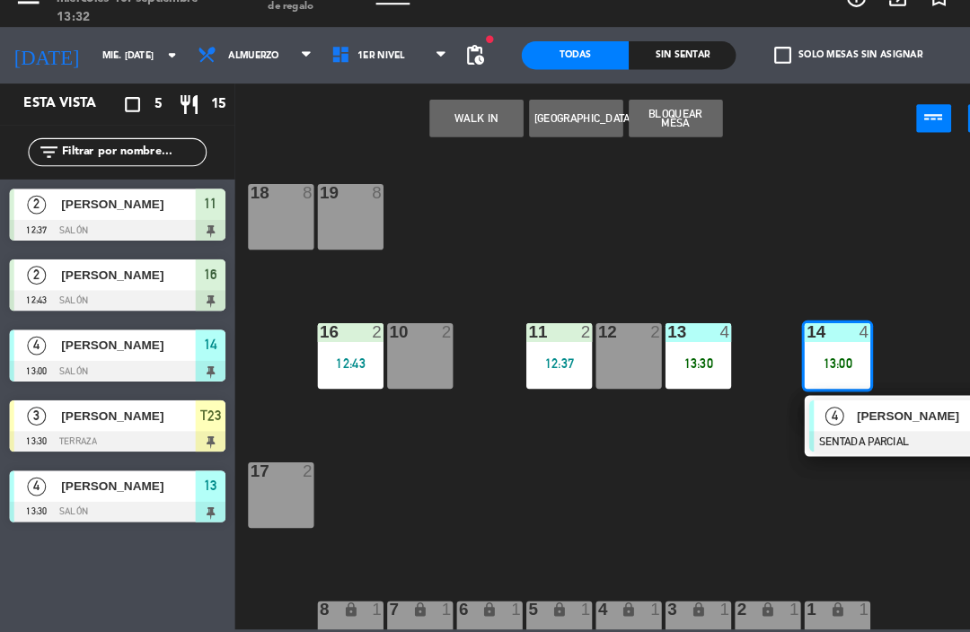
click at [852, 411] on div "[PERSON_NAME]" at bounding box center [875, 426] width 117 height 30
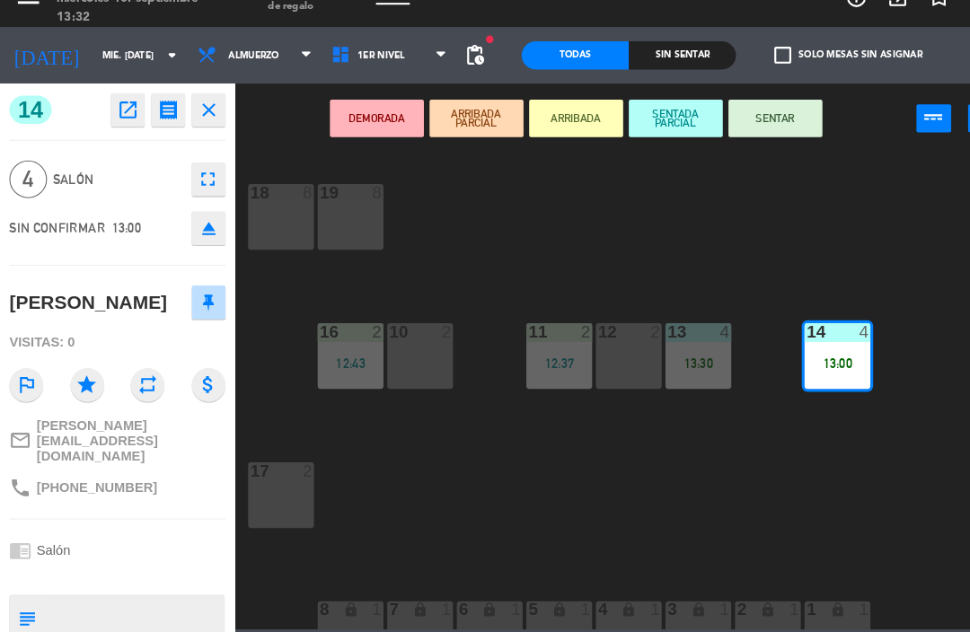
click at [749, 123] on button "SENTAR" at bounding box center [741, 141] width 90 height 36
